Goal: Task Accomplishment & Management: Manage account settings

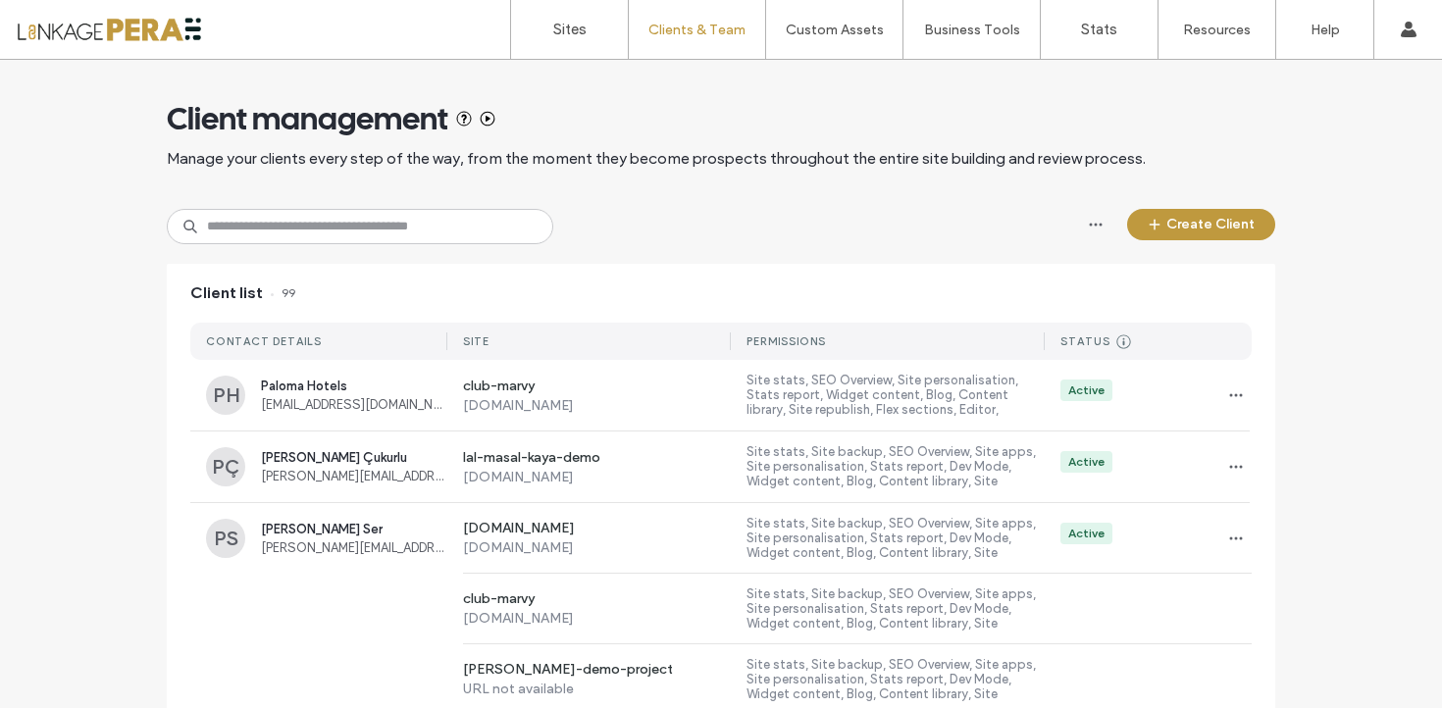
click at [421, 230] on input at bounding box center [360, 226] width 387 height 35
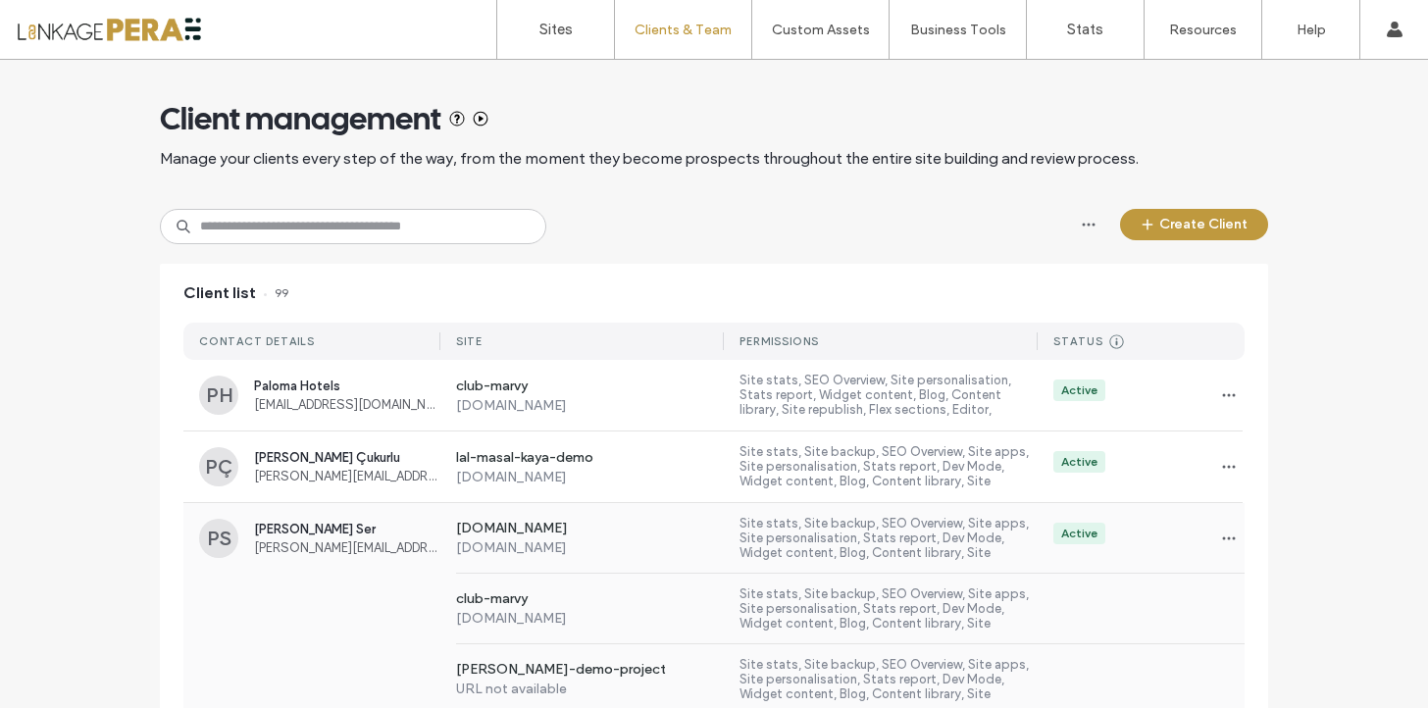
click at [413, 554] on span "polina.ser@hotellinkage.com" at bounding box center [347, 548] width 186 height 15
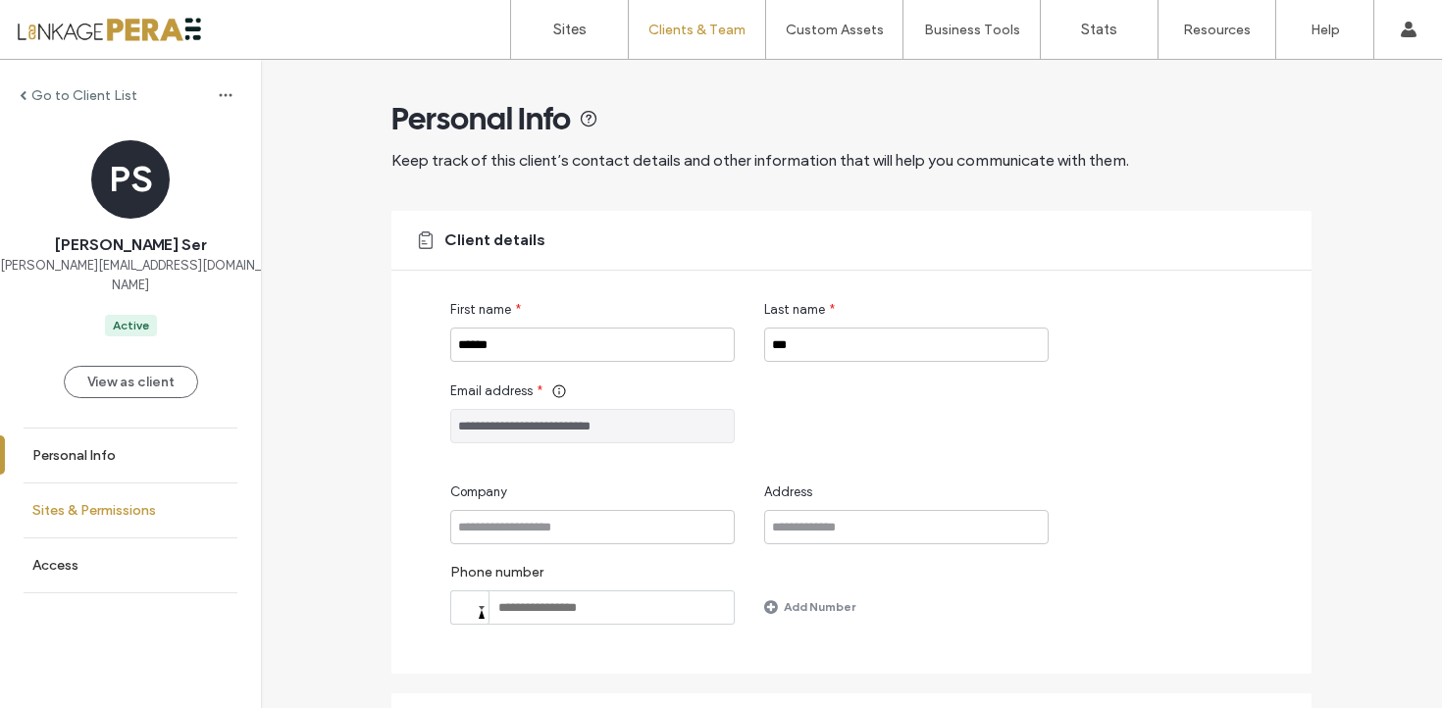
click at [166, 501] on link "Sites & Permissions" at bounding box center [130, 511] width 261 height 54
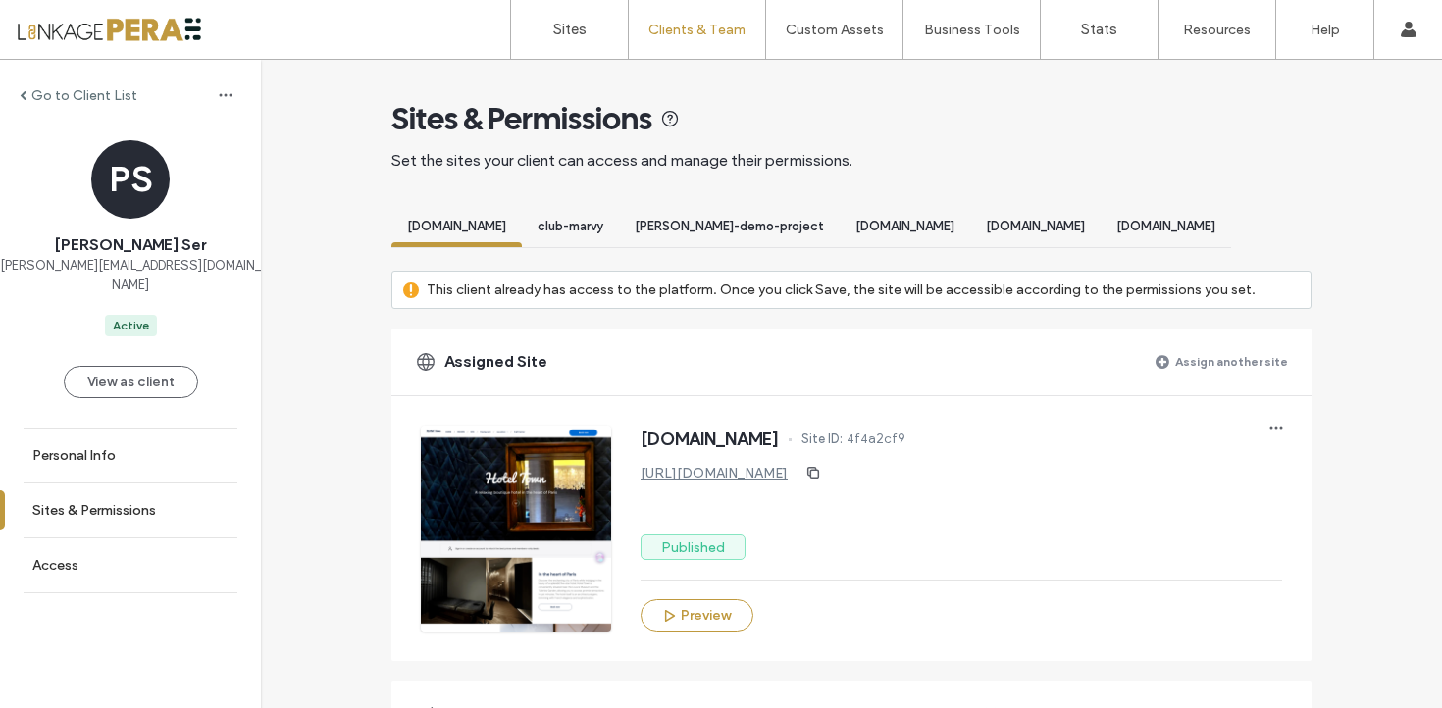
click at [1183, 379] on label "Assign another site" at bounding box center [1231, 361] width 113 height 34
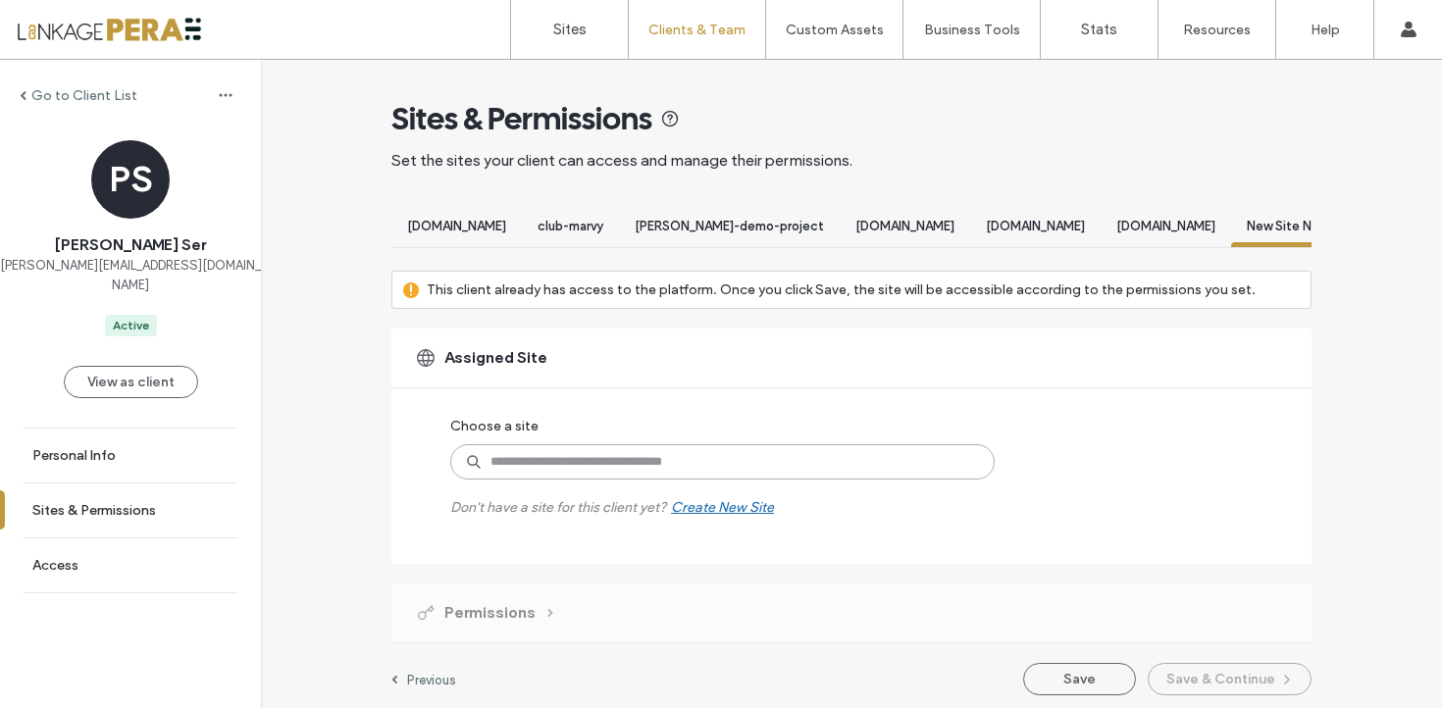
click at [810, 469] on input at bounding box center [722, 461] width 544 height 35
type input "******"
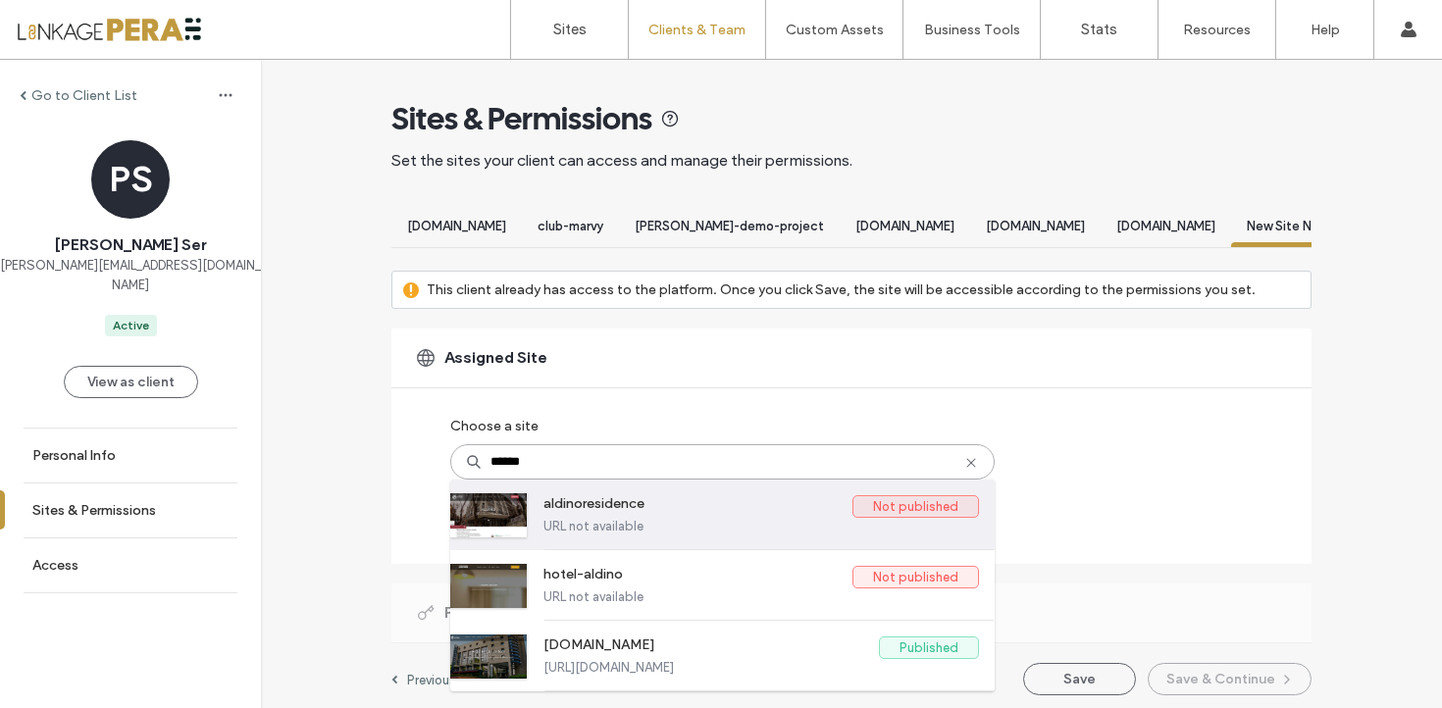
scroll to position [25, 0]
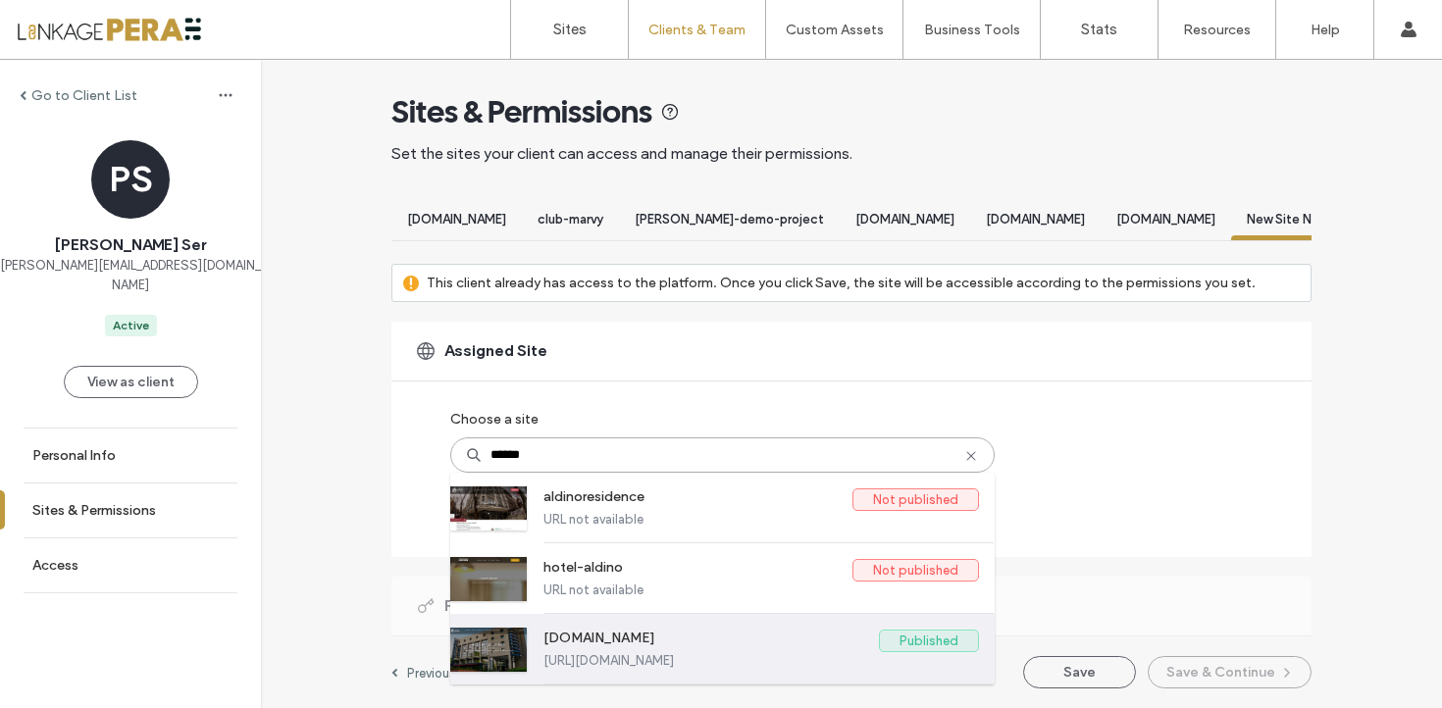
click at [684, 655] on label "https://www.hotelaldino.com" at bounding box center [761, 660] width 436 height 15
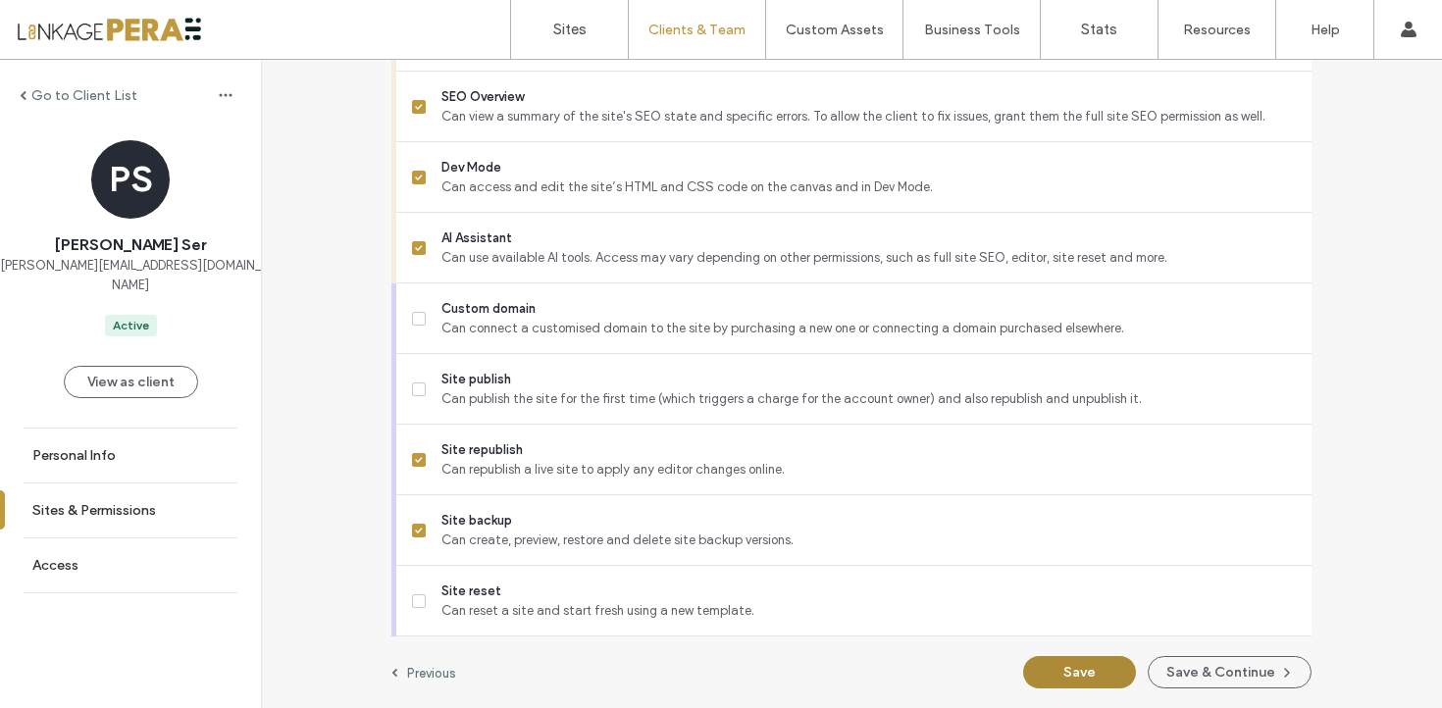
click at [1078, 667] on button "Save" at bounding box center [1079, 672] width 113 height 32
